Goal: Task Accomplishment & Management: Complete application form

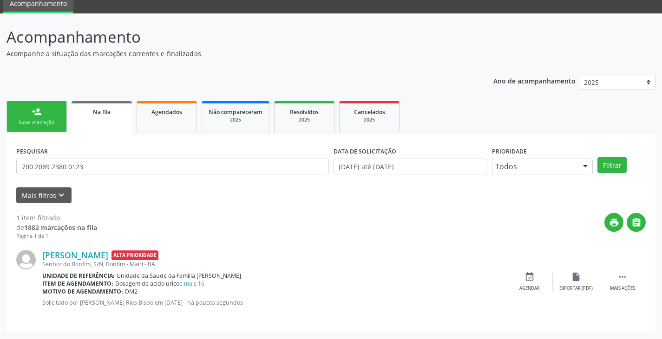
scroll to position [38, 0]
click at [49, 125] on div "Nova marcação" at bounding box center [36, 122] width 46 height 7
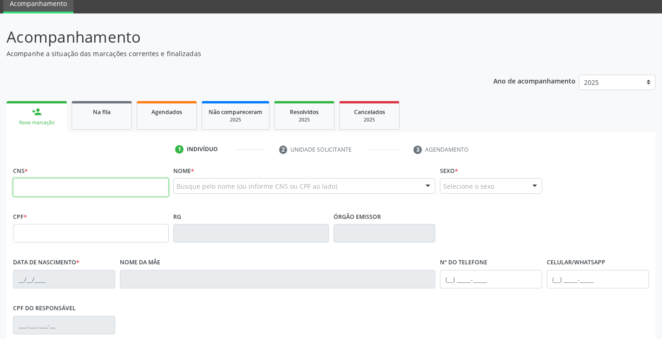
click at [41, 186] on input "text" at bounding box center [91, 187] width 156 height 19
type input "708 1085 9177 6533"
type input "441.569.105-63"
type input "0[DATE]"
type input "[PERSON_NAME]"
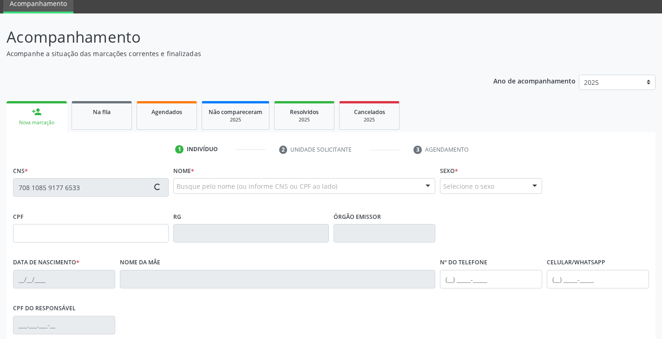
type input "[PHONE_NUMBER]"
type input "S/N"
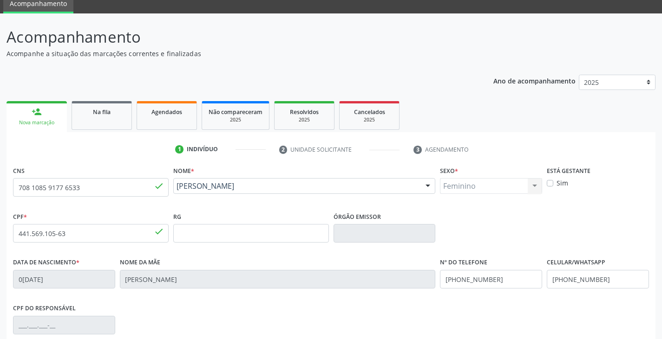
scroll to position [164, 0]
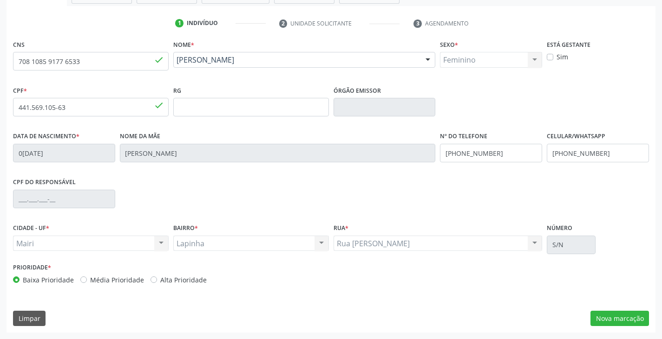
click at [161, 277] on label "Alta Prioridade" at bounding box center [183, 280] width 46 height 10
click at [157, 277] on input "Alta Prioridade" at bounding box center [153, 279] width 7 height 8
radio input "true"
click at [613, 315] on button "Nova marcação" at bounding box center [619, 319] width 59 height 16
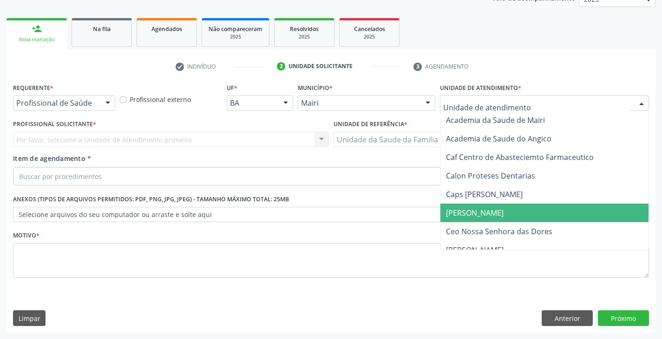
scroll to position [93, 0]
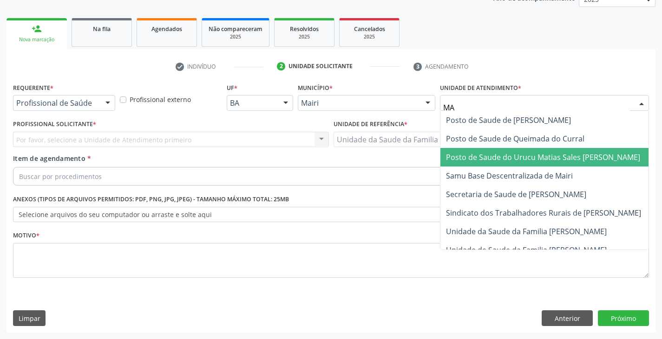
type input "MAR"
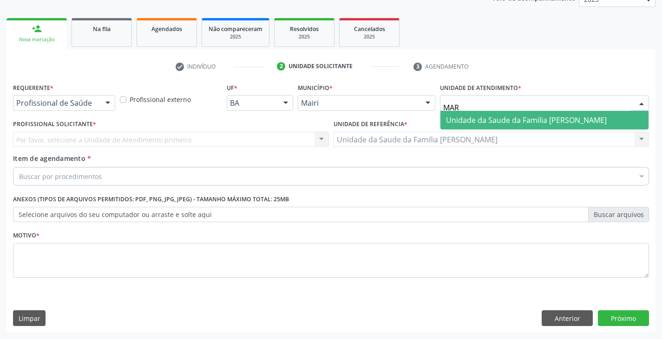
click at [471, 115] on span "Unidade da Saude da Familia [PERSON_NAME]" at bounding box center [526, 120] width 161 height 10
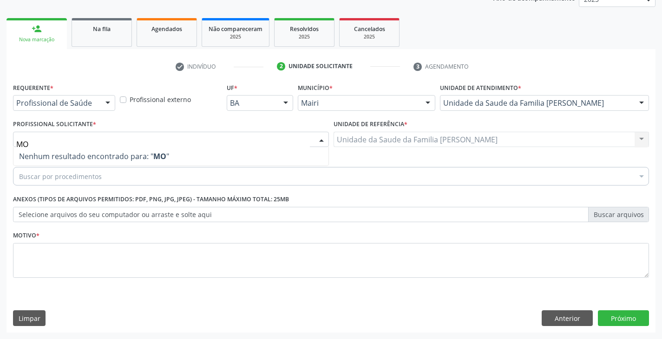
type input "M"
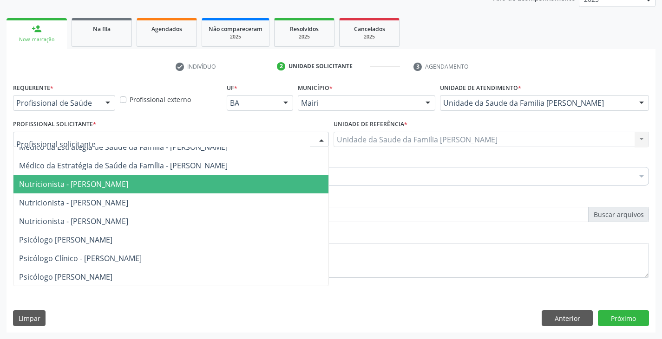
scroll to position [158, 0]
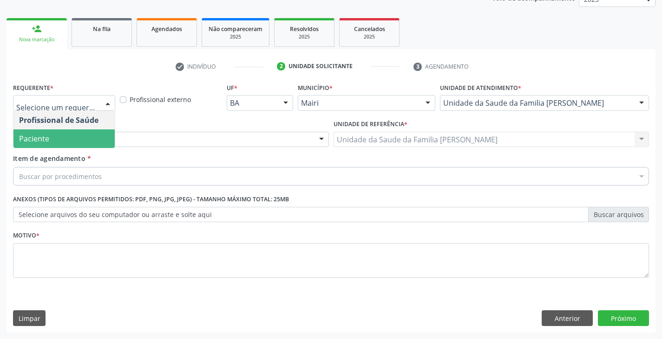
click at [81, 135] on span "Paciente" at bounding box center [63, 139] width 101 height 19
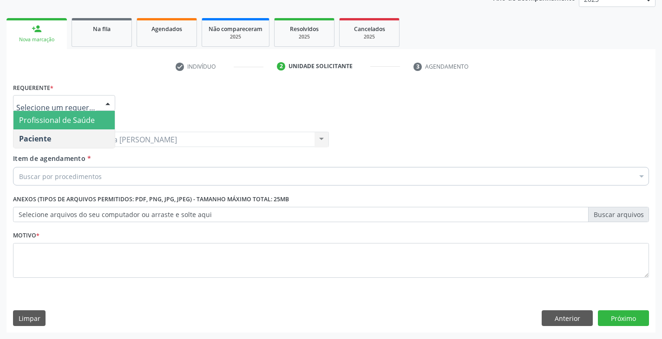
click at [78, 120] on span "Profissional de Saúde" at bounding box center [57, 120] width 76 height 10
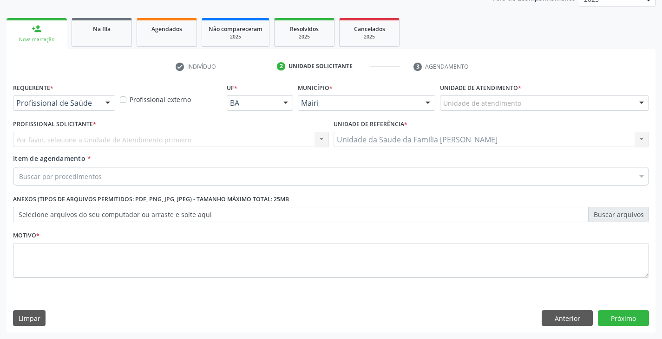
click at [522, 104] on div "Unidade de atendimento" at bounding box center [544, 103] width 209 height 16
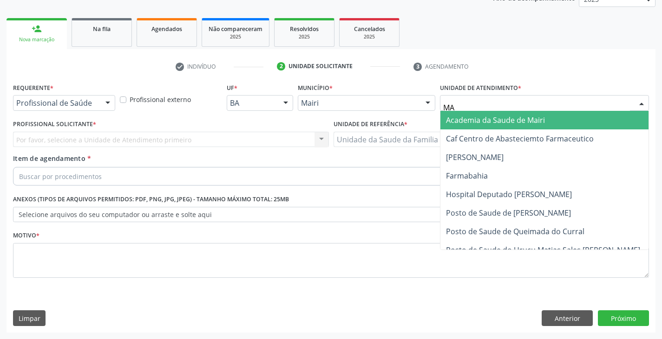
type input "MAR"
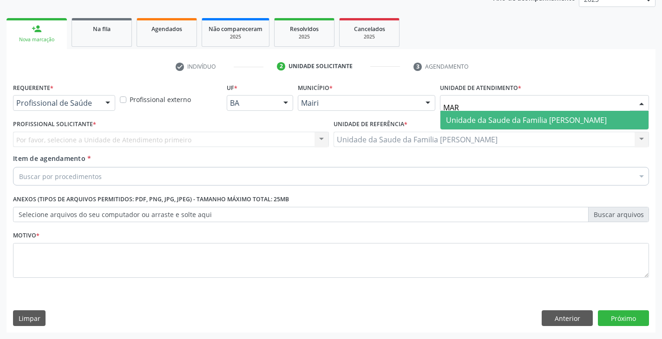
click at [497, 123] on span "Unidade da Saude da Familia [PERSON_NAME]" at bounding box center [526, 120] width 161 height 10
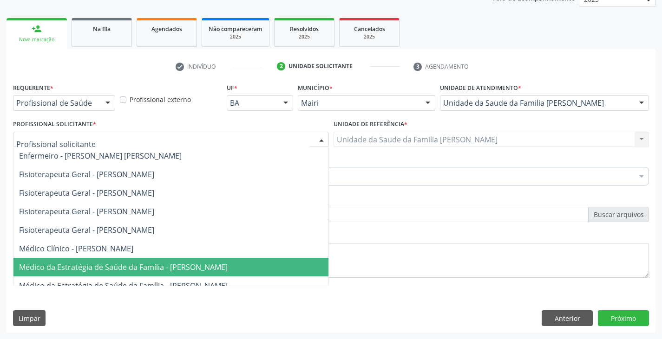
scroll to position [0, 0]
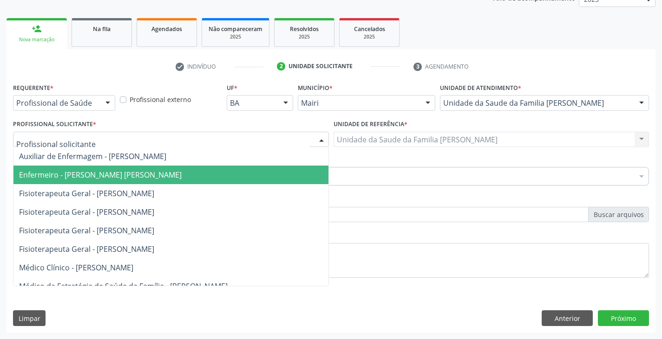
click at [78, 177] on span "Enfermeiro - [PERSON_NAME] [PERSON_NAME]" at bounding box center [100, 175] width 163 height 10
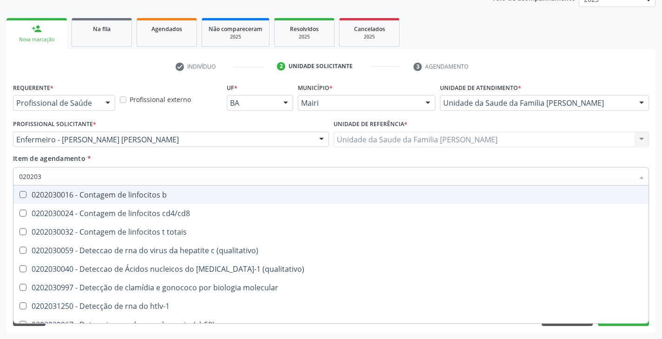
type input "0202038"
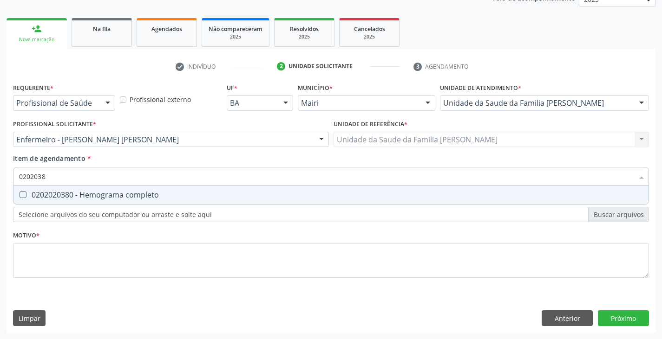
click at [83, 193] on div "0202020380 - Hemograma completo" at bounding box center [331, 194] width 624 height 7
checkbox completo "true"
type input "020203"
checkbox completo "false"
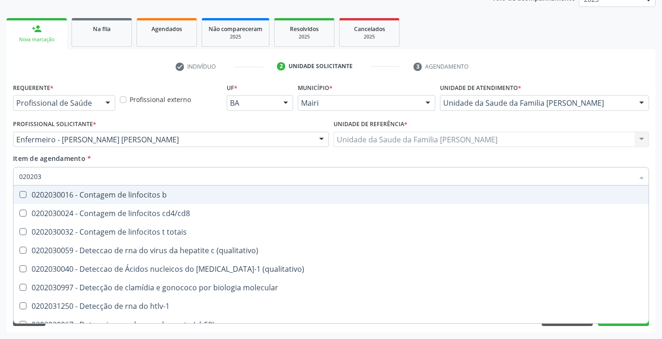
type input "02020"
checkbox completo "false"
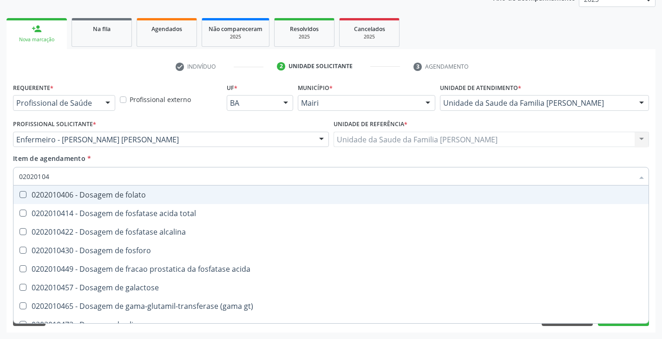
type input "020201047"
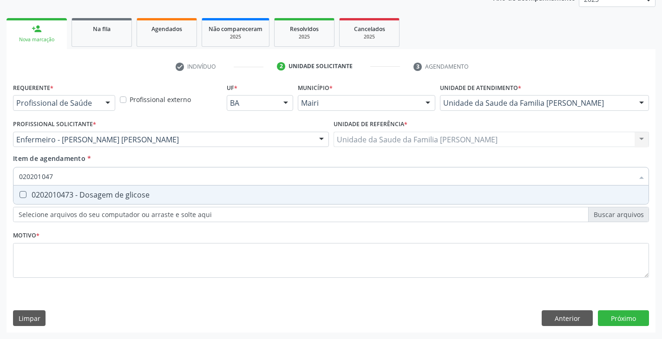
click at [83, 193] on div "0202010473 - Dosagem de glicose" at bounding box center [331, 194] width 624 height 7
checkbox glicose "true"
type input "02020104"
checkbox glicose "false"
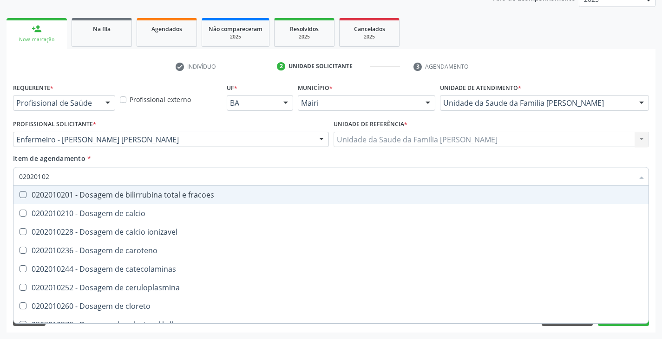
type input "020201029"
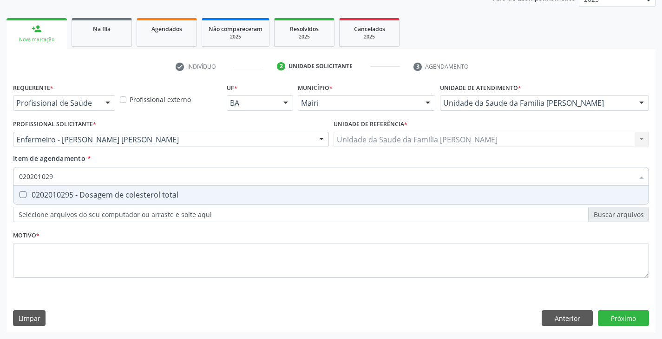
click at [83, 193] on div "0202010295 - Dosagem de colesterol total" at bounding box center [331, 194] width 624 height 7
checkbox total "true"
type input "02020102"
checkbox total "false"
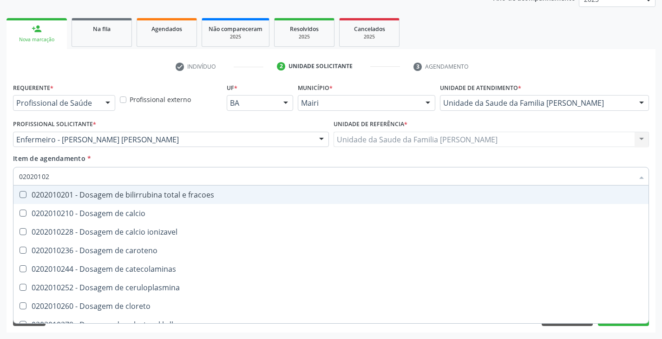
type input "020201028"
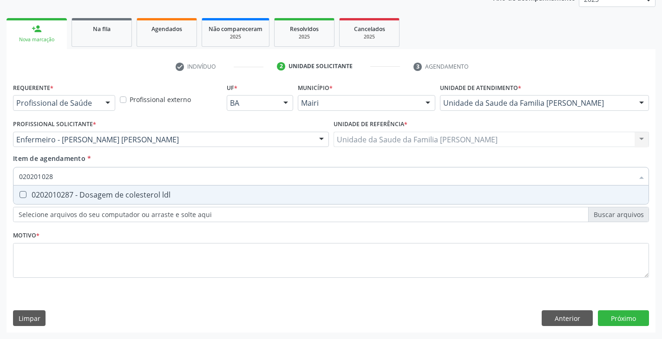
click at [83, 193] on div "0202010287 - Dosagem de colesterol ldl" at bounding box center [331, 194] width 624 height 7
checkbox ldl "true"
type input "02020102"
checkbox ldl "false"
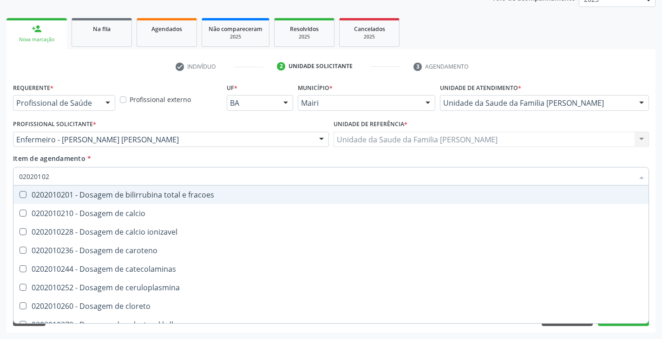
type input "020201027"
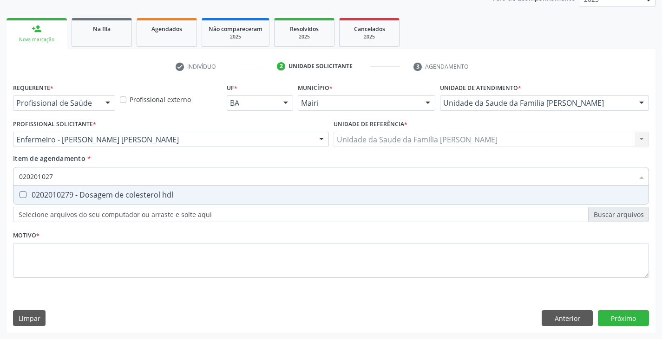
click at [83, 193] on div "0202010279 - Dosagem de colesterol hdl" at bounding box center [331, 194] width 624 height 7
checkbox hdl "true"
type input "02020102"
checkbox hdl "false"
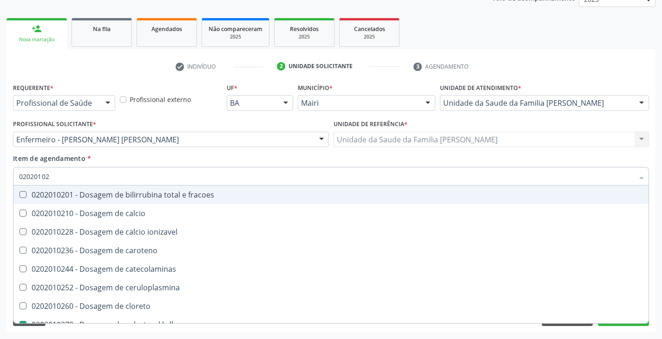
type input "0202010"
checkbox hdl "false"
checkbox ldl "false"
checkbox total "false"
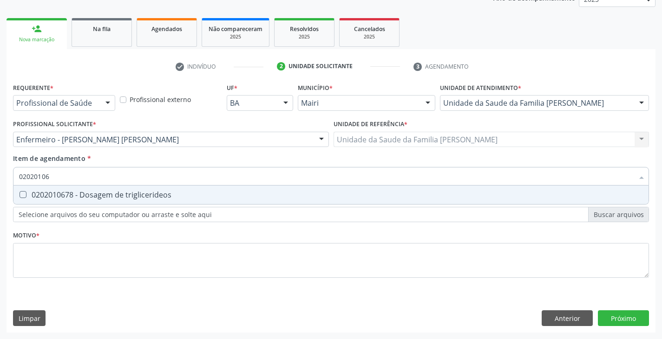
type input "020201067"
click at [83, 193] on div "0202010678 - Dosagem de triglicerideos" at bounding box center [331, 194] width 624 height 7
checkbox triglicerideos "true"
type input "02020106"
checkbox triglicerideos "false"
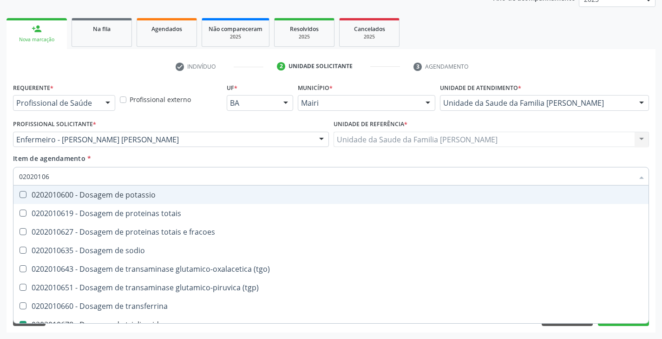
type input "020201064"
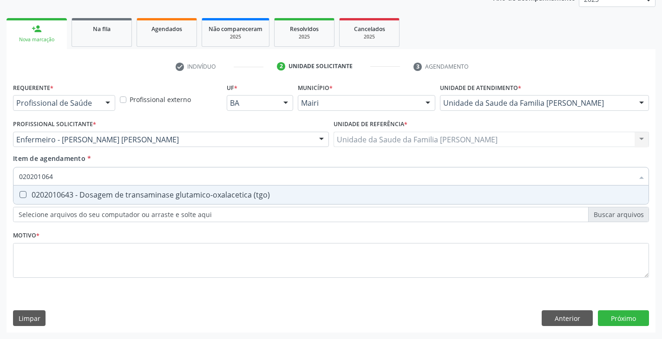
click at [83, 193] on div "0202010643 - Dosagem de transaminase glutamico-oxalacetica (tgo)" at bounding box center [331, 194] width 624 height 7
checkbox \(tgo\) "true"
type input "02020106"
checkbox \(tgo\) "false"
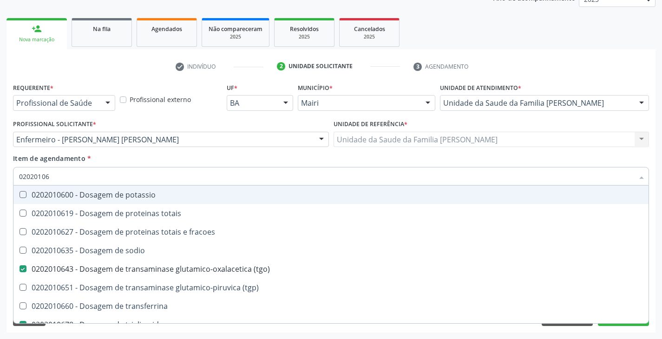
type input "020201065"
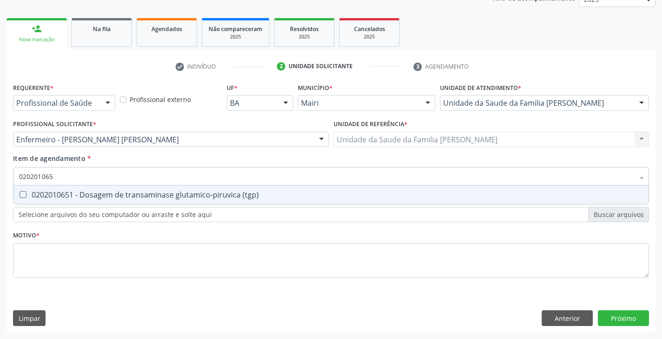
click at [83, 193] on div "0202010651 - Dosagem de transaminase glutamico-piruvica (tgp)" at bounding box center [331, 194] width 624 height 7
checkbox \(tgp\) "true"
type input "02020106"
checkbox \(tgp\) "false"
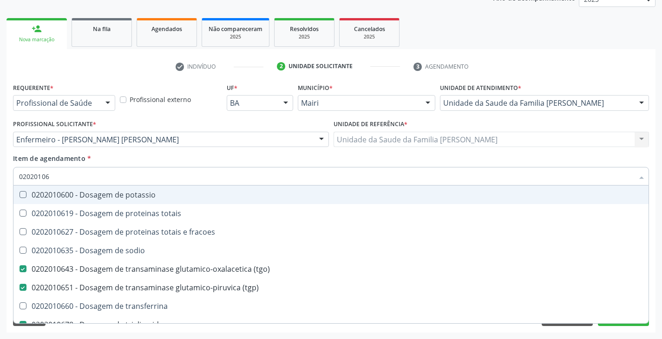
type input "0202010"
checkbox \(tgo\) "false"
checkbox \(tgp\) "false"
checkbox triglicerideos "false"
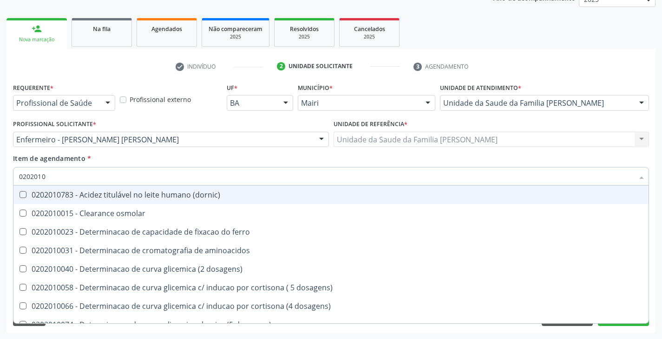
type input "02020106"
checkbox dosagens\) "true"
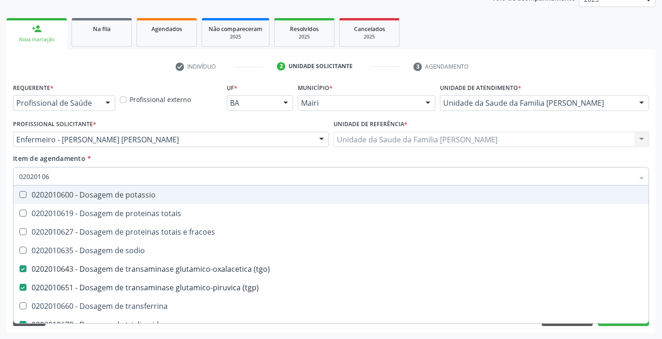
type input "020201069"
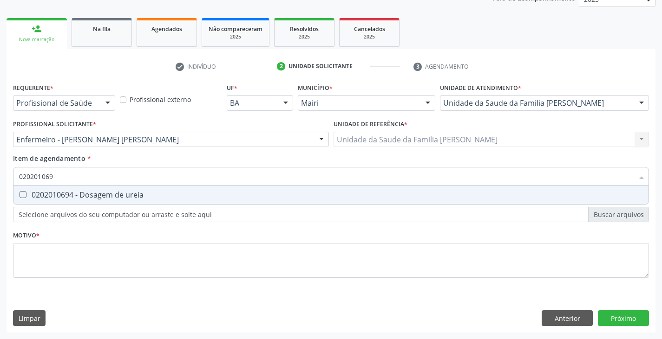
click at [83, 193] on div "0202010694 - Dosagem de ureia" at bounding box center [331, 194] width 624 height 7
checkbox ureia "true"
type input "02020106"
checkbox ureia "false"
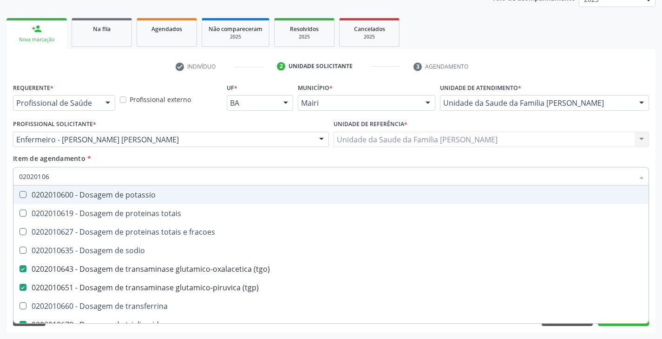
type input "0202010"
checkbox \(tgo\) "false"
checkbox \(tgp\) "false"
checkbox triglicerideos "false"
checkbox ureia "false"
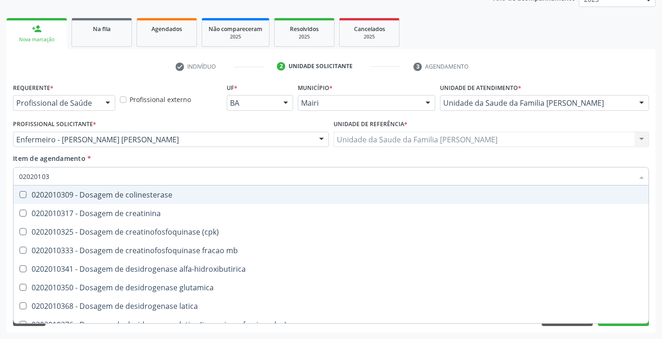
type input "020201031"
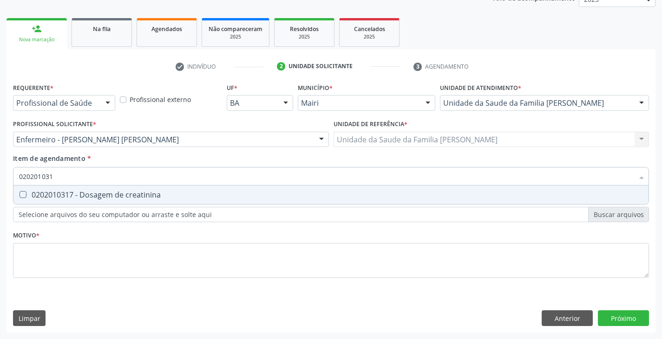
click at [83, 193] on div "0202010317 - Dosagem de creatinina" at bounding box center [331, 194] width 624 height 7
checkbox creatinina "true"
type input "02020103"
checkbox creatinina "false"
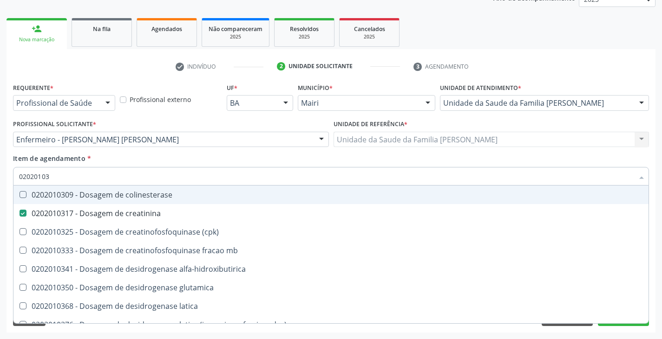
type input "0202010"
checkbox creatinina "false"
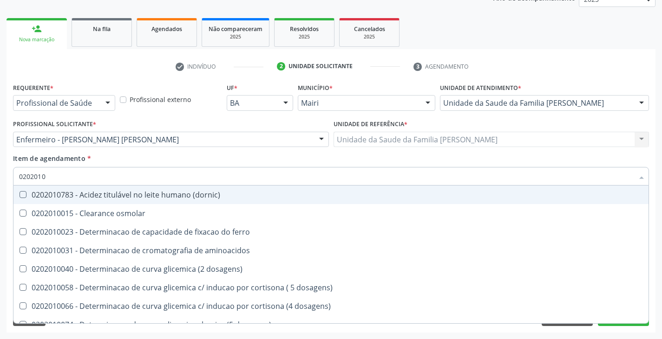
type input "02020106"
checkbox dosagens\) "true"
checkbox ivy "true"
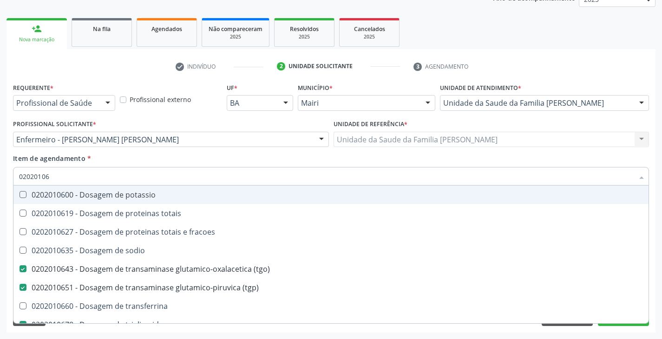
type input "020201063"
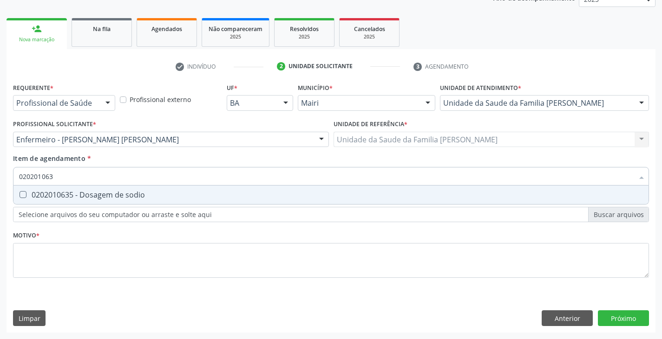
click at [83, 193] on div "0202010635 - Dosagem de sodio" at bounding box center [331, 194] width 624 height 7
checkbox sodio "true"
type input "02020106"
checkbox sodio "false"
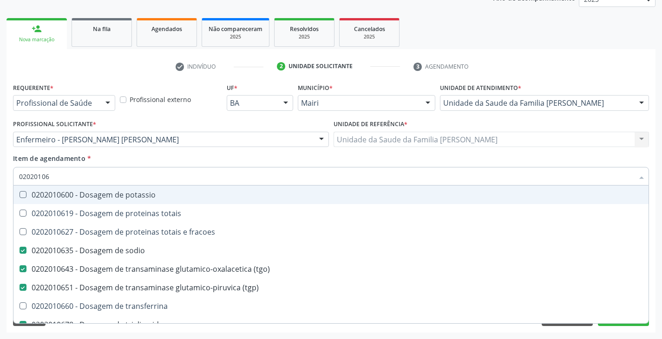
type input "0202010"
checkbox sodio "false"
checkbox \(tgo\) "false"
checkbox \(tgp\) "false"
checkbox triglicerideos "false"
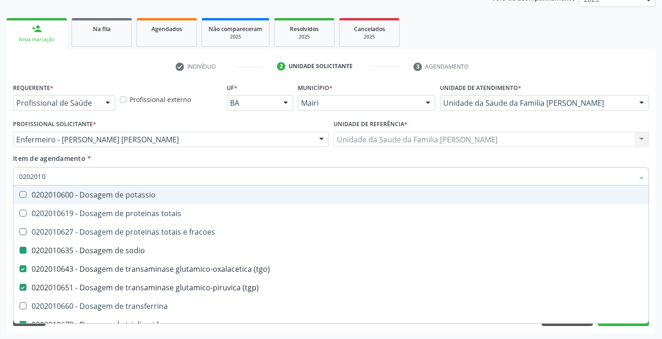
checkbox ureia "false"
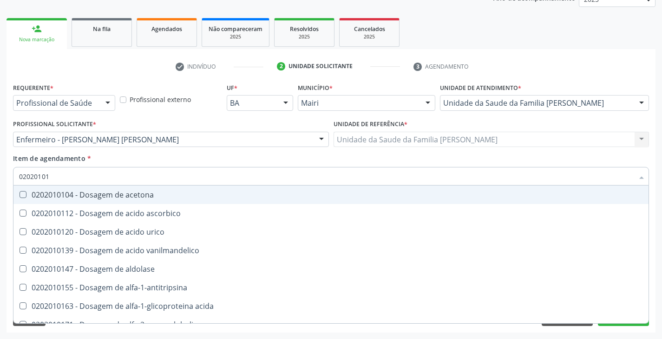
type input "020201012"
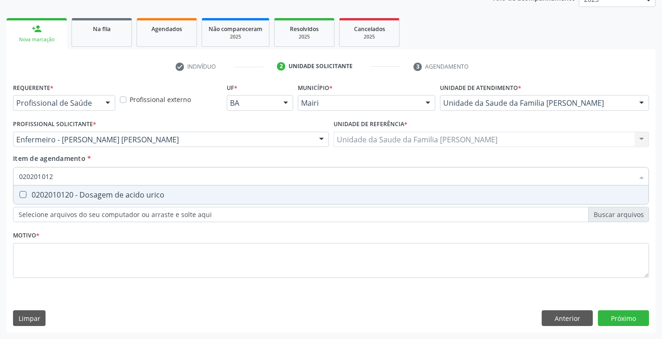
click at [83, 193] on div "0202010120 - Dosagem de acido urico" at bounding box center [331, 194] width 624 height 7
checkbox urico "true"
type input "02020101"
checkbox urico "false"
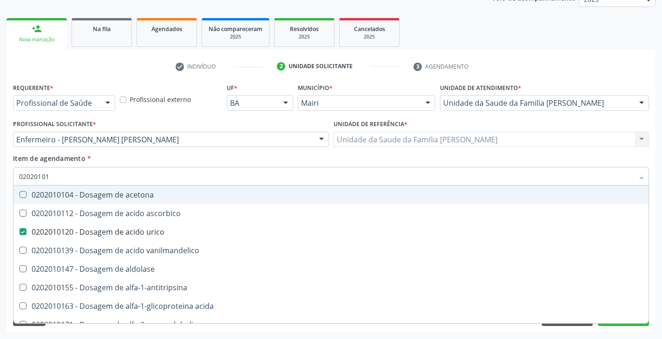
type input "0202010"
checkbox urico "false"
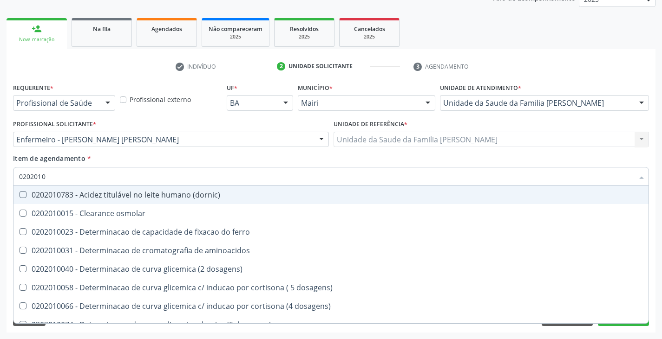
type input "02020103"
checkbox osmolar "true"
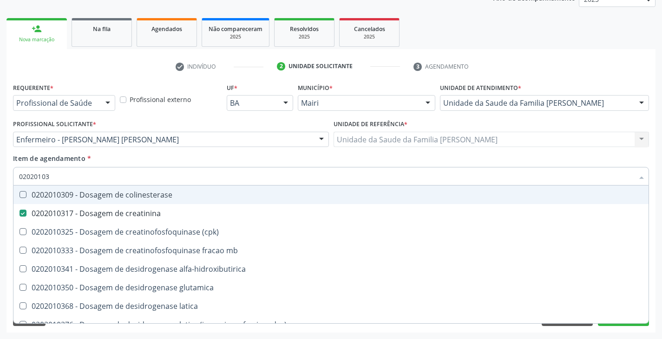
type input "0202010"
checkbox creatinina "false"
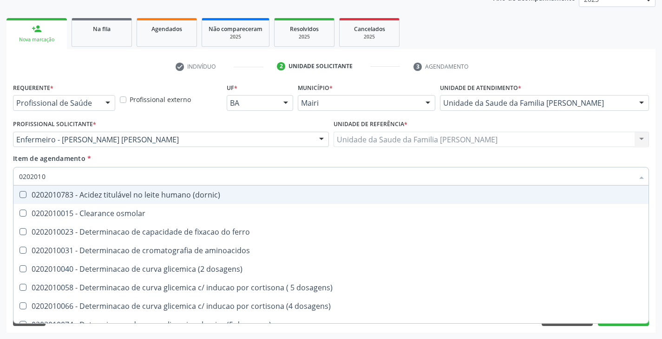
type input "02020106"
checkbox aminoacidos "true"
checkbox dosagens\) "true"
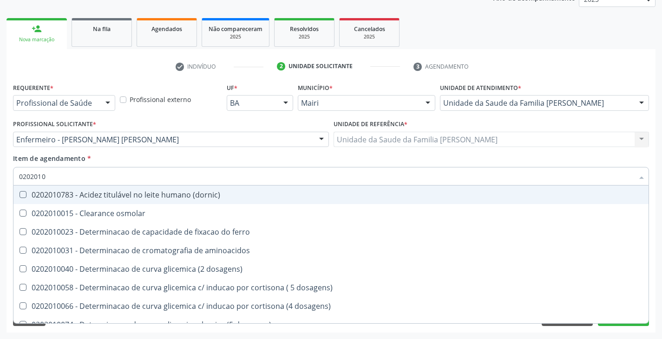
checkbox ivy "true"
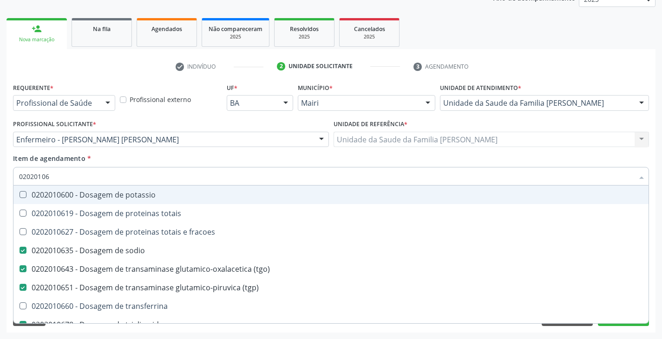
type input "020201060"
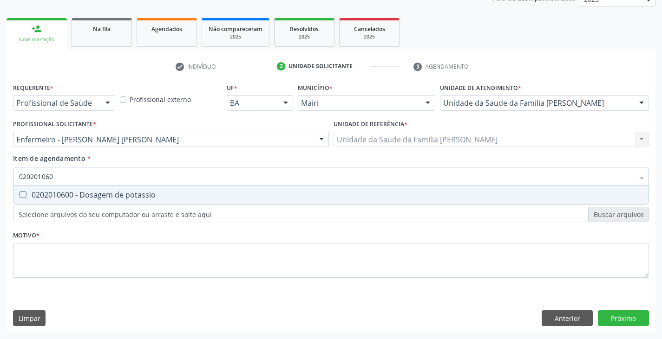
click at [83, 193] on div "0202010600 - Dosagem de potassio" at bounding box center [331, 194] width 624 height 7
checkbox potassio "true"
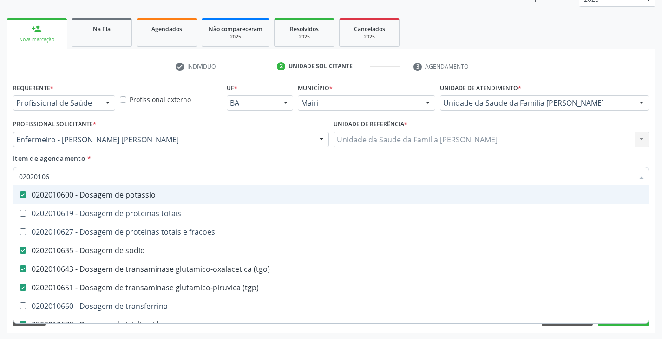
type input "0202010"
checkbox potassio "false"
checkbox sodio "false"
checkbox \(tgo\) "false"
checkbox \(tgp\) "false"
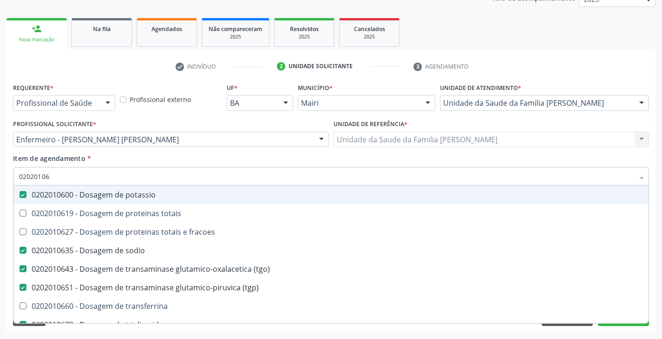
checkbox triglicerideos "false"
checkbox ureia "false"
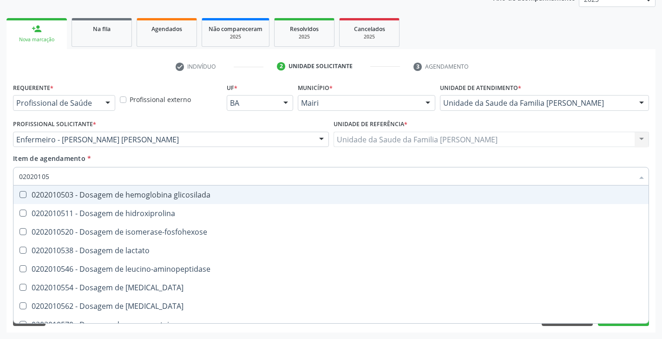
type input "020201050"
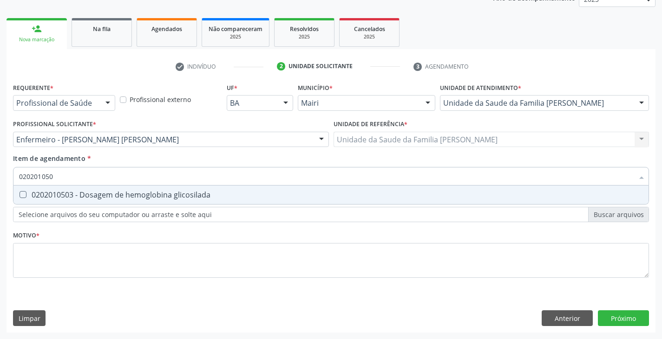
click at [83, 193] on div "0202010503 - Dosagem de hemoglobina glicosilada" at bounding box center [331, 194] width 624 height 7
checkbox glicosilada "true"
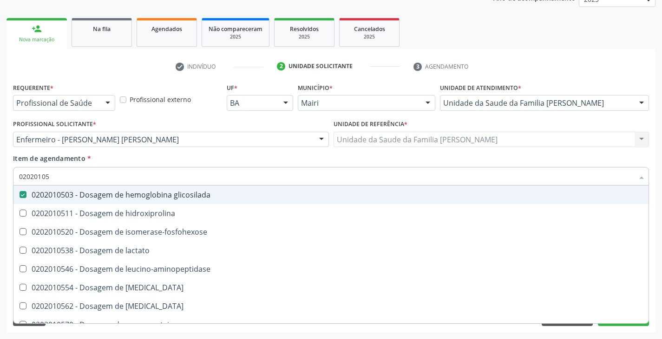
type input "0202010"
checkbox glicosilada "false"
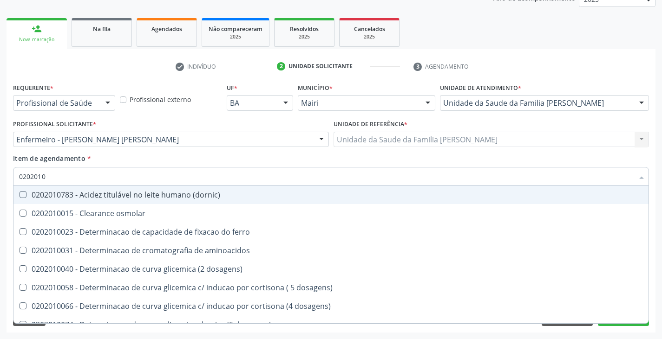
type input "020201"
checkbox urico "false"
checkbox alfa-2-macroglobulina "true"
checkbox hdl "false"
checkbox ldl "false"
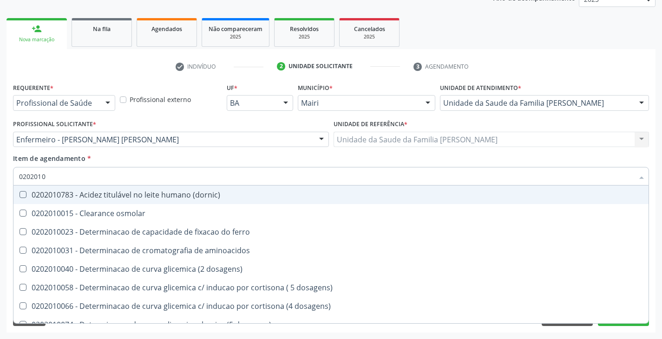
checkbox total "false"
checkbox creatinina "false"
checkbox alfa-hidroxibutirica "true"
checkbox glutamica "true"
checkbox latica "true"
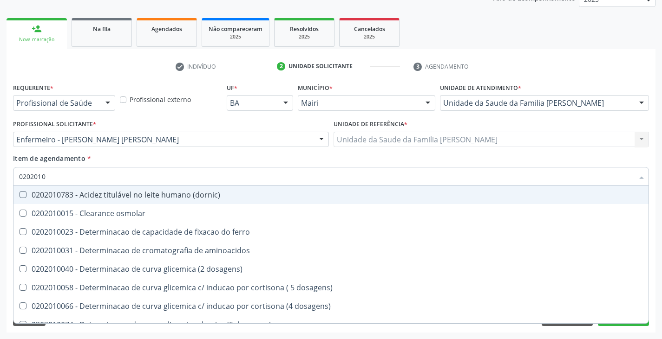
checkbox ferritina "true"
checkbox glicose "false"
checkbox glicosilada "false"
checkbox magnesio "true"
checkbox porfirinas "true"
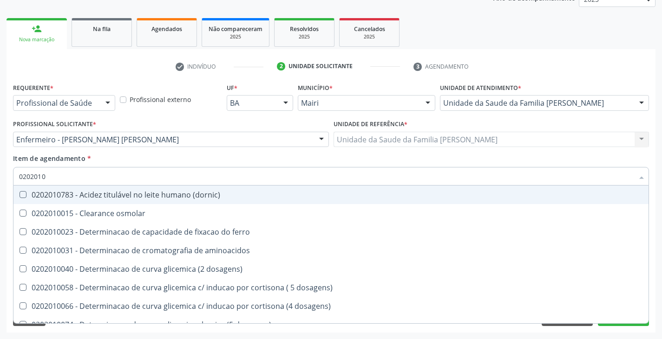
checkbox potassio "false"
checkbox sodio "false"
checkbox \(tgo\) "false"
checkbox \(tgp\) "false"
checkbox triglicerideos "false"
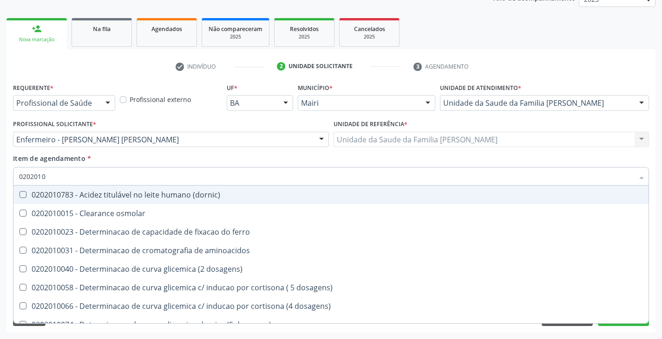
checkbox proteinas "true"
checkbox \) "true"
checkbox d-xilose "true"
type input "02020"
checkbox urico "false"
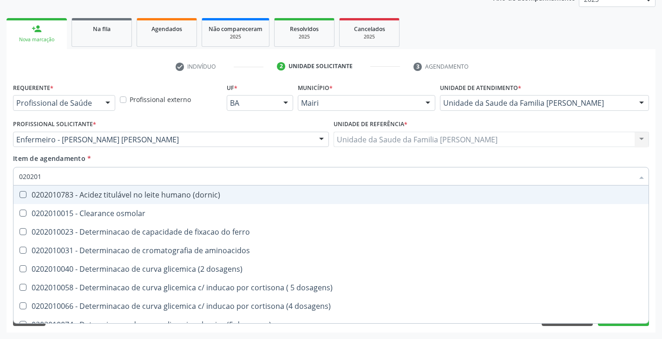
checkbox hdl "false"
checkbox ldl "false"
checkbox total "false"
checkbox creatinina "false"
checkbox glicose "false"
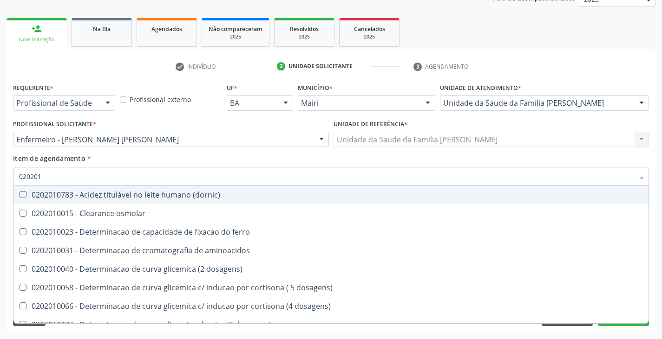
checkbox glicosilada "false"
checkbox potassio "false"
checkbox sodio "false"
checkbox \(tgo\) "false"
checkbox \(tgp\) "false"
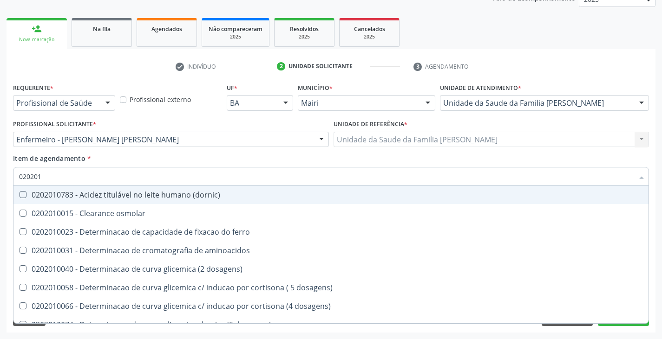
checkbox triglicerideos "false"
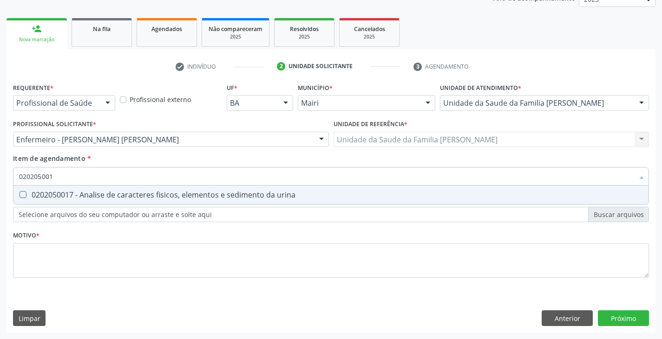
type input "0202050017"
click at [83, 194] on div "0202050017 - Analise de caracteres fisicos, elementos e sedimento da urina" at bounding box center [331, 194] width 624 height 7
checkbox urina "true"
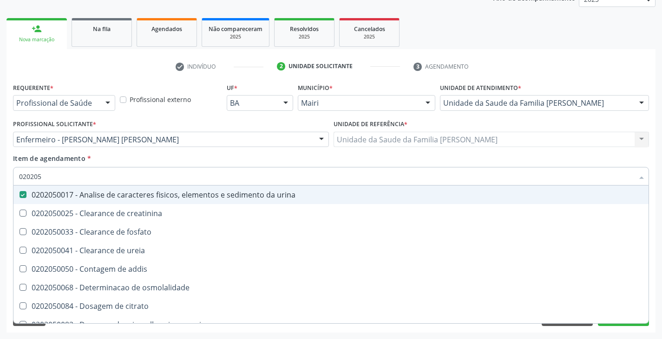
type input "02020"
checkbox urina "false"
checkbox ureia "true"
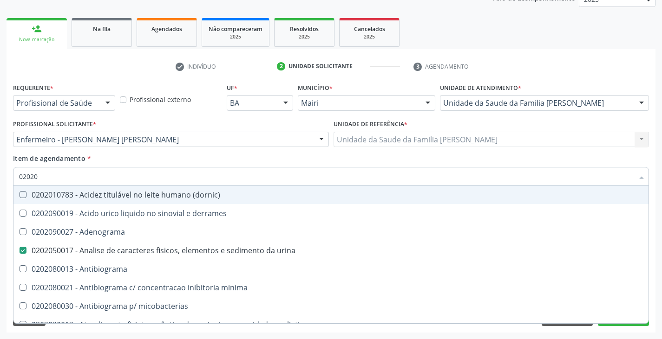
type input "020204"
checkbox urina "false"
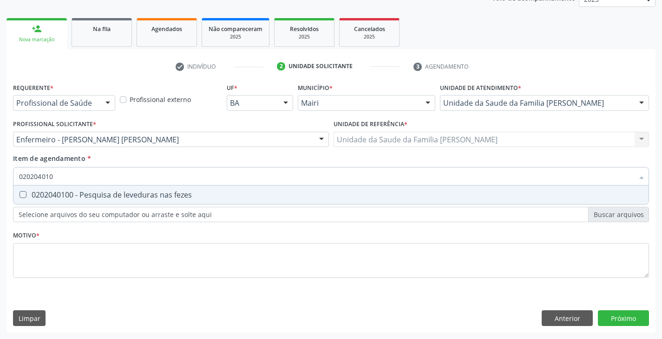
type input "0202040100"
click at [83, 194] on div "0202040100 - Pesquisa de leveduras nas fezes" at bounding box center [331, 194] width 624 height 7
checkbox fezes "true"
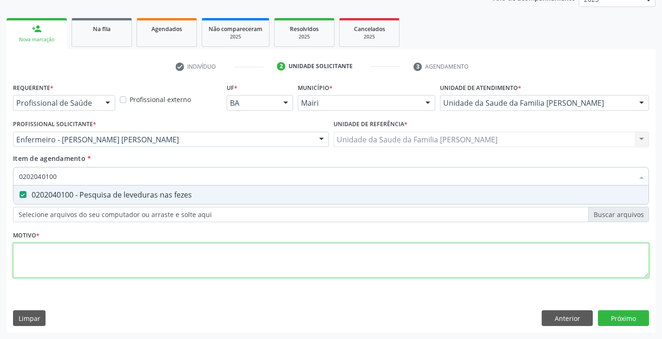
click at [98, 258] on div "Requerente * Profissional de Saúde Profissional de Saúde Paciente Nenhum result…" at bounding box center [331, 186] width 636 height 210
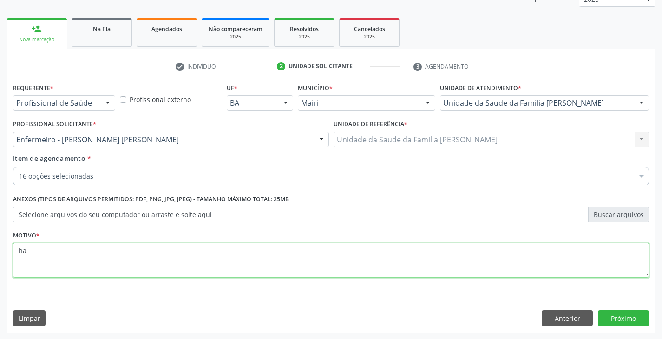
type textarea "h"
type textarea "HAS+DM"
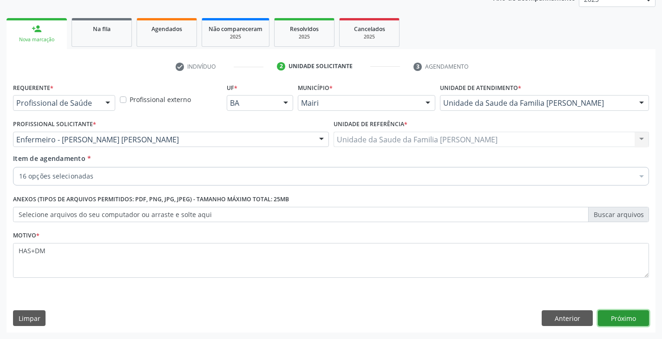
click at [641, 319] on button "Próximo" at bounding box center [623, 319] width 51 height 16
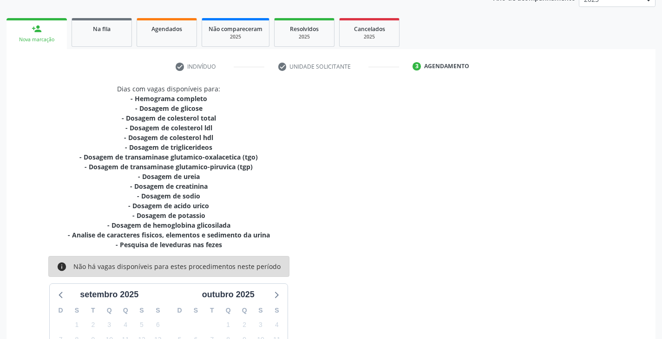
scroll to position [238, 0]
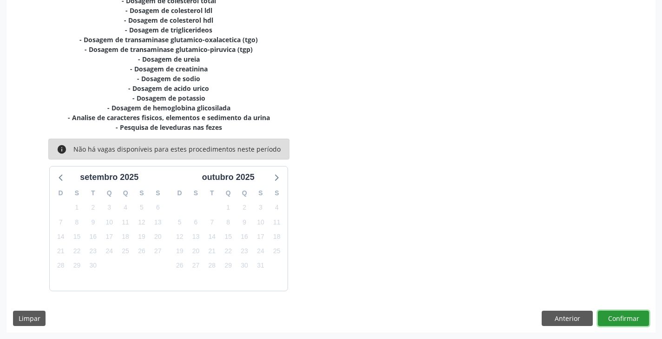
click at [624, 317] on button "Confirmar" at bounding box center [623, 319] width 51 height 16
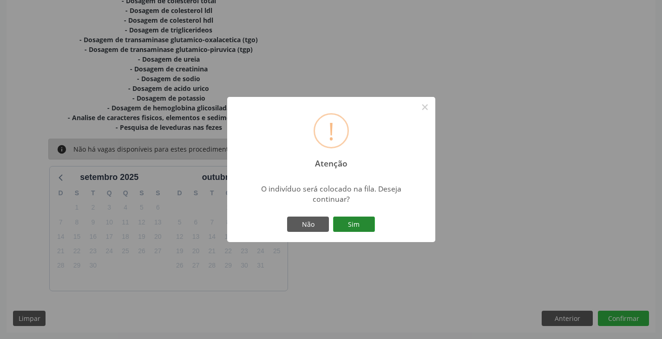
click at [358, 221] on button "Sim" at bounding box center [354, 225] width 42 height 16
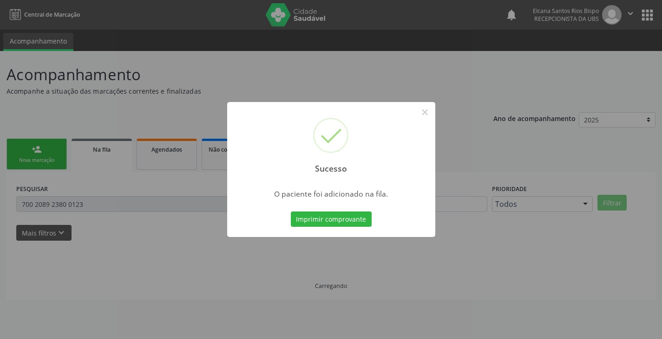
scroll to position [0, 0]
click at [355, 221] on button "Imprimir comprovante" at bounding box center [334, 220] width 81 height 16
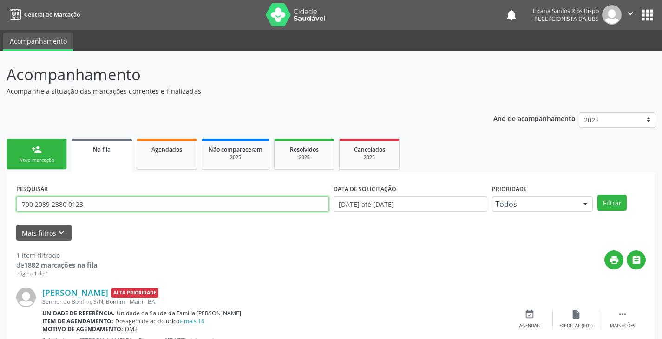
drag, startPoint x: 88, startPoint y: 205, endPoint x: 0, endPoint y: 212, distance: 88.5
click at [0, 212] on div "Acompanhamento Acompanhe a situação das marcações correntes e finalizadas Relat…" at bounding box center [331, 214] width 662 height 326
paste input "8 1085 9177 653"
type input "708 1085 9177 6533"
click at [597, 195] on button "Filtrar" at bounding box center [611, 203] width 29 height 16
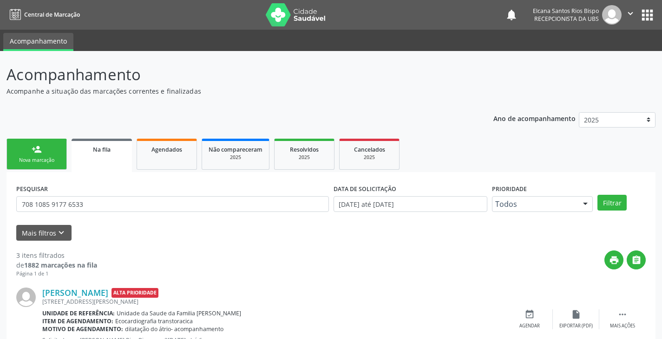
scroll to position [212, 0]
